Goal: Task Accomplishment & Management: Complete application form

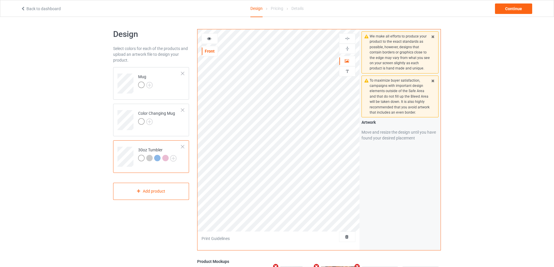
click at [210, 39] on icon at bounding box center [209, 38] width 5 height 4
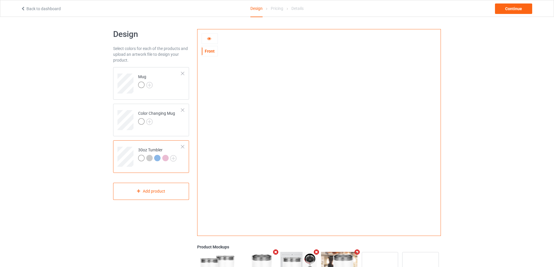
click at [210, 36] on icon at bounding box center [209, 38] width 5 height 4
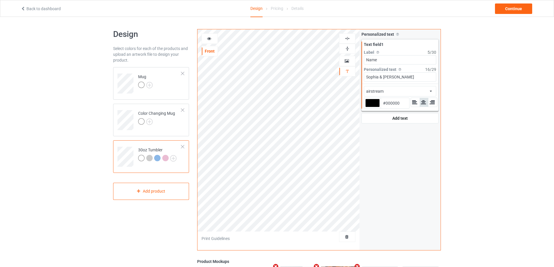
click at [416, 88] on div "airstream african airstream aladdin alcohollicks [PERSON_NAME] almontesnow angl…" at bounding box center [400, 91] width 72 height 10
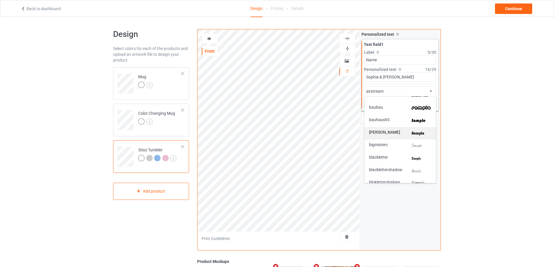
click at [421, 132] on img at bounding box center [422, 133] width 20 height 6
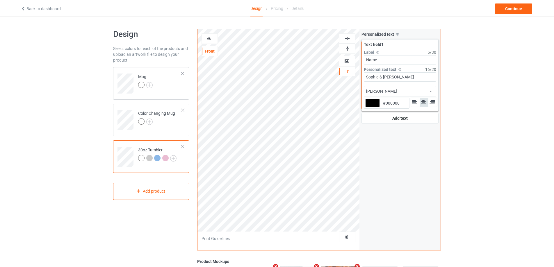
click at [206, 38] on div at bounding box center [210, 39] width 16 height 6
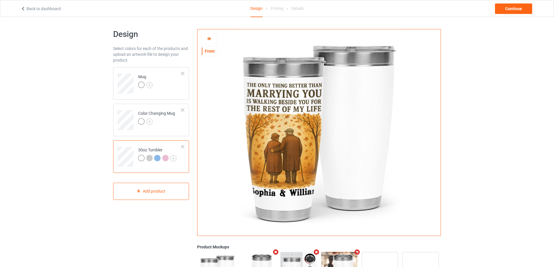
click at [206, 38] on div at bounding box center [210, 39] width 16 height 6
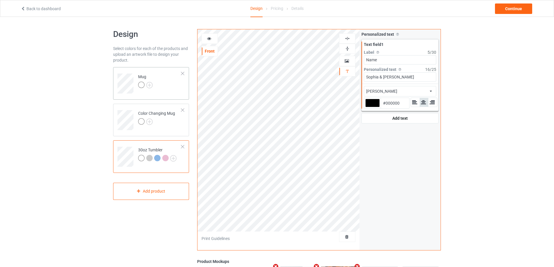
click at [176, 86] on td "Mug" at bounding box center [160, 82] width 50 height 24
click at [147, 147] on div "30oz Tumbler" at bounding box center [157, 154] width 38 height 14
click at [213, 39] on div at bounding box center [210, 39] width 16 height 6
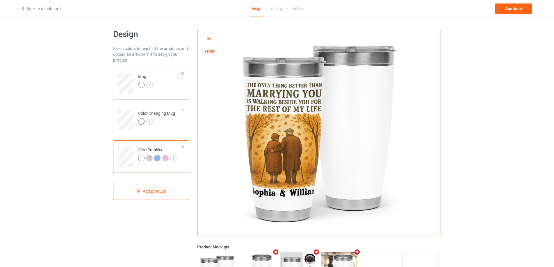
click at [213, 39] on div at bounding box center [210, 39] width 16 height 6
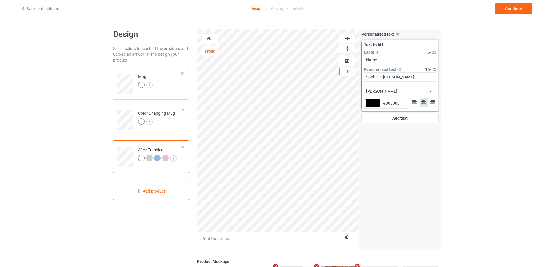
click at [414, 95] on div "[PERSON_NAME] african airstream aladdin alcohollicks [PERSON_NAME] almontesnow …" at bounding box center [400, 91] width 72 height 10
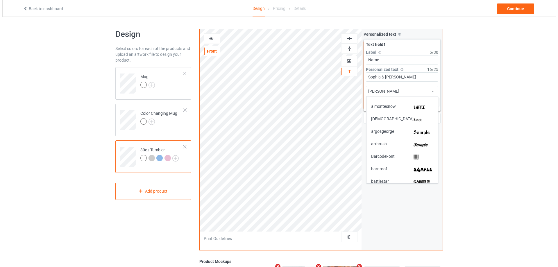
scroll to position [92, 0]
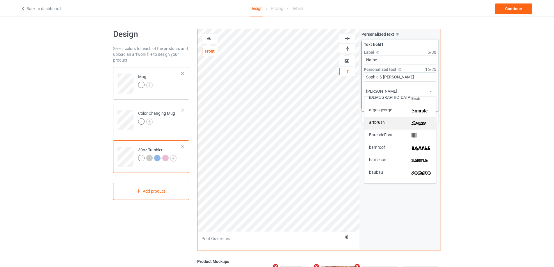
click at [428, 124] on img at bounding box center [422, 123] width 20 height 6
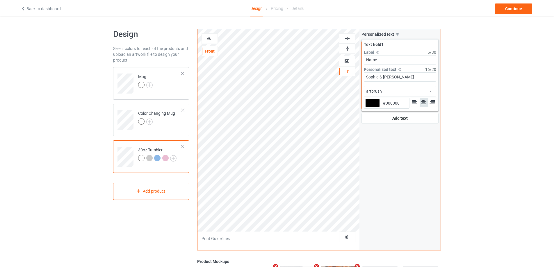
click at [166, 129] on td "Color Changing Mug" at bounding box center [160, 118] width 50 height 24
click at [158, 145] on td "30oz Tumbler" at bounding box center [160, 155] width 50 height 24
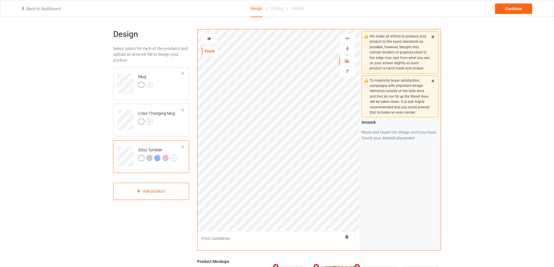
click at [207, 39] on icon at bounding box center [209, 38] width 5 height 4
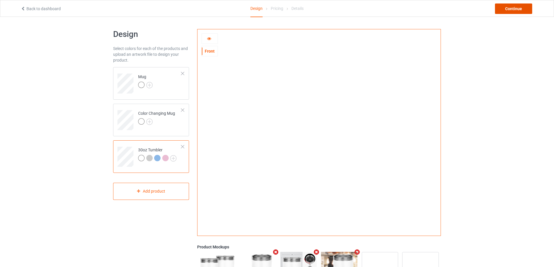
click at [526, 10] on div "Continue" at bounding box center [513, 8] width 37 height 10
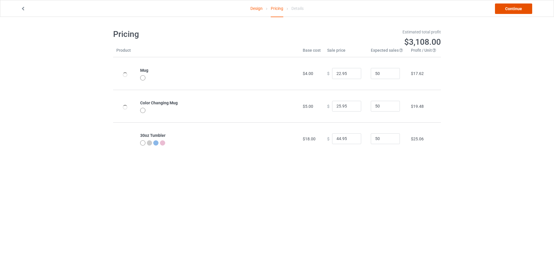
click at [517, 10] on link "Continue" at bounding box center [513, 8] width 37 height 10
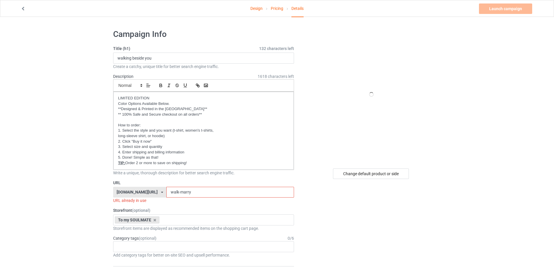
click at [191, 192] on input "walk-marry" at bounding box center [229, 192] width 127 height 11
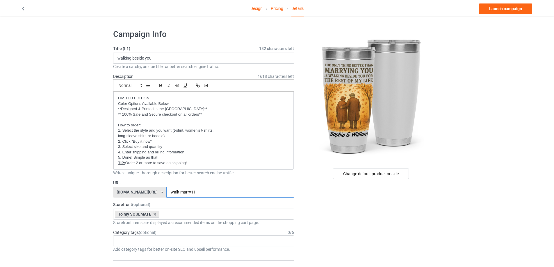
type input "walk-marry11"
click at [280, 8] on link "Pricing" at bounding box center [277, 8] width 13 height 16
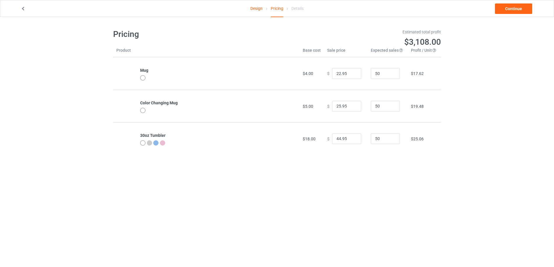
click at [257, 10] on link "Design" at bounding box center [256, 8] width 12 height 16
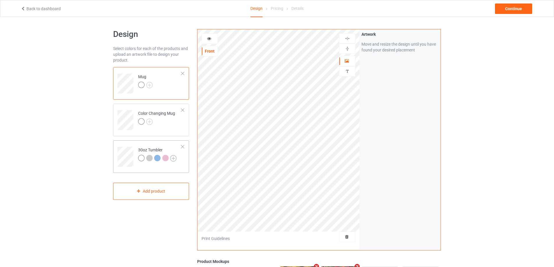
click at [172, 159] on img at bounding box center [173, 158] width 6 height 6
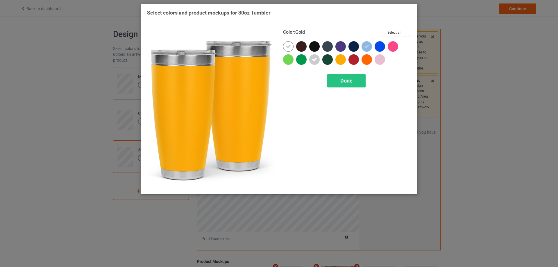
click at [340, 60] on div at bounding box center [341, 59] width 10 height 10
click at [339, 80] on div "Done" at bounding box center [346, 80] width 38 height 13
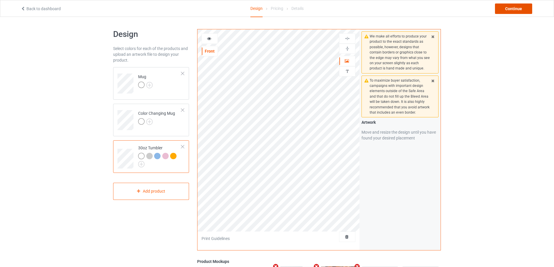
click at [519, 9] on div "Continue" at bounding box center [513, 8] width 37 height 10
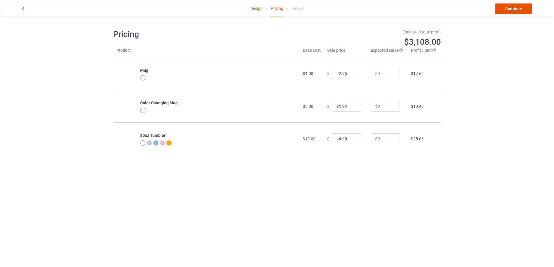
click at [515, 10] on link "Continue" at bounding box center [513, 8] width 37 height 10
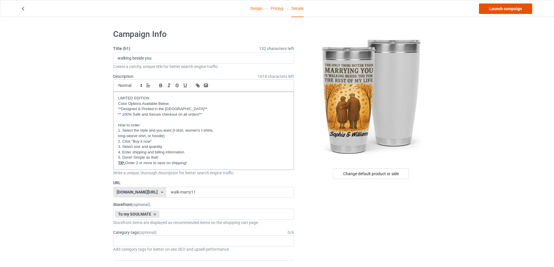
click at [504, 10] on link "Launch campaign" at bounding box center [505, 8] width 53 height 10
